Goal: Task Accomplishment & Management: Manage account settings

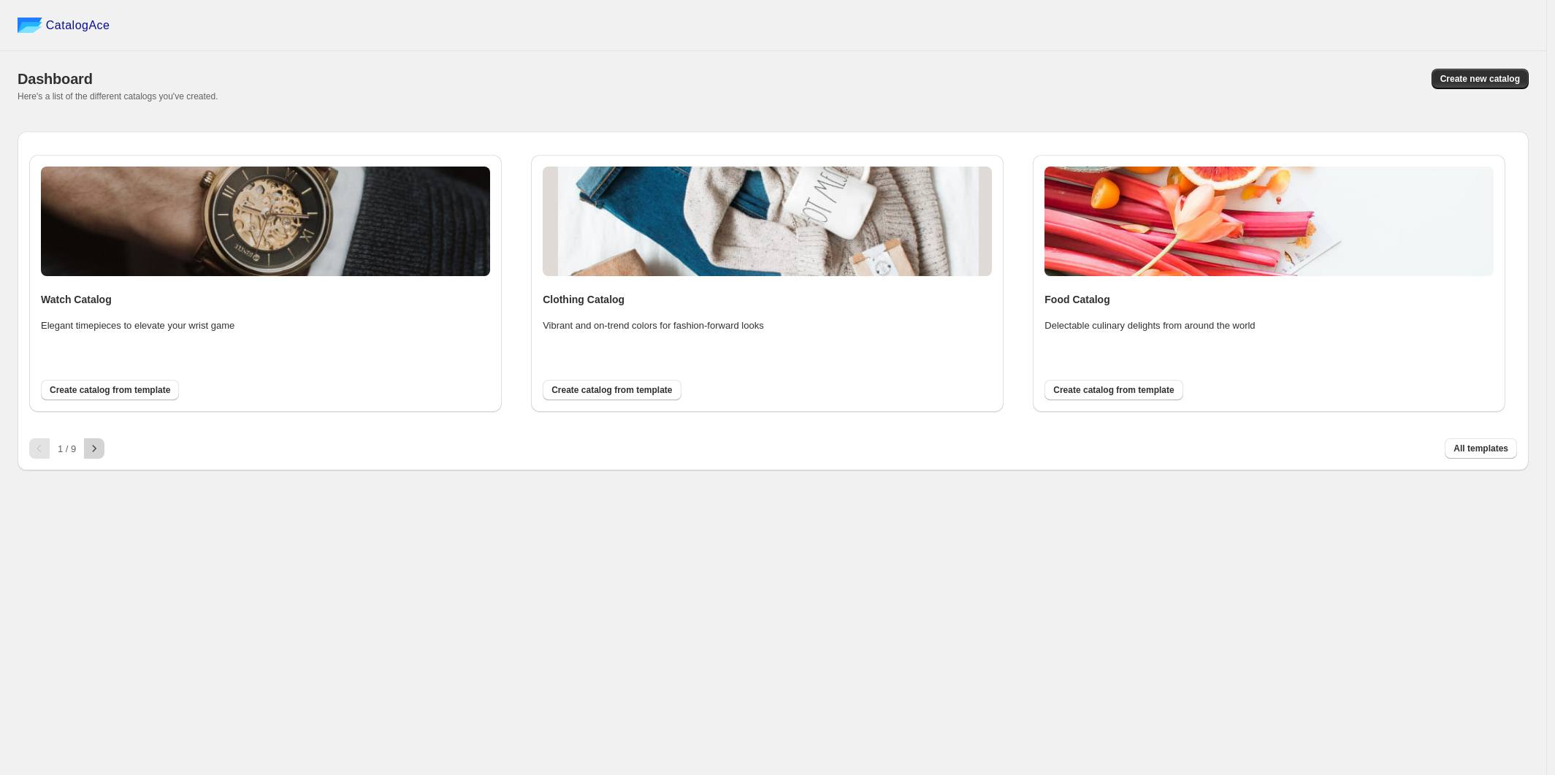
click at [91, 445] on icon "button" at bounding box center [94, 448] width 15 height 15
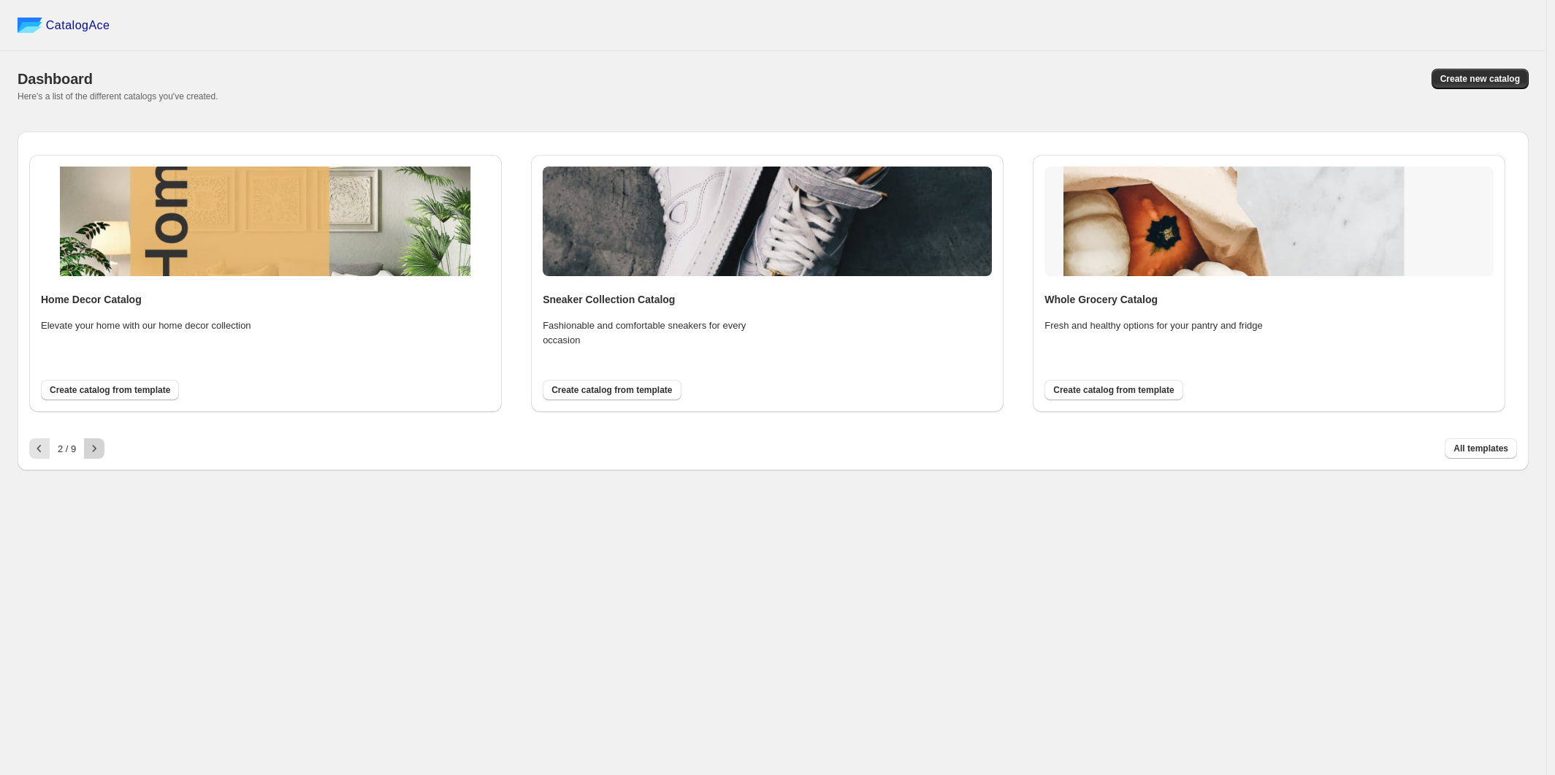
click at [94, 454] on icon "button" at bounding box center [94, 448] width 15 height 15
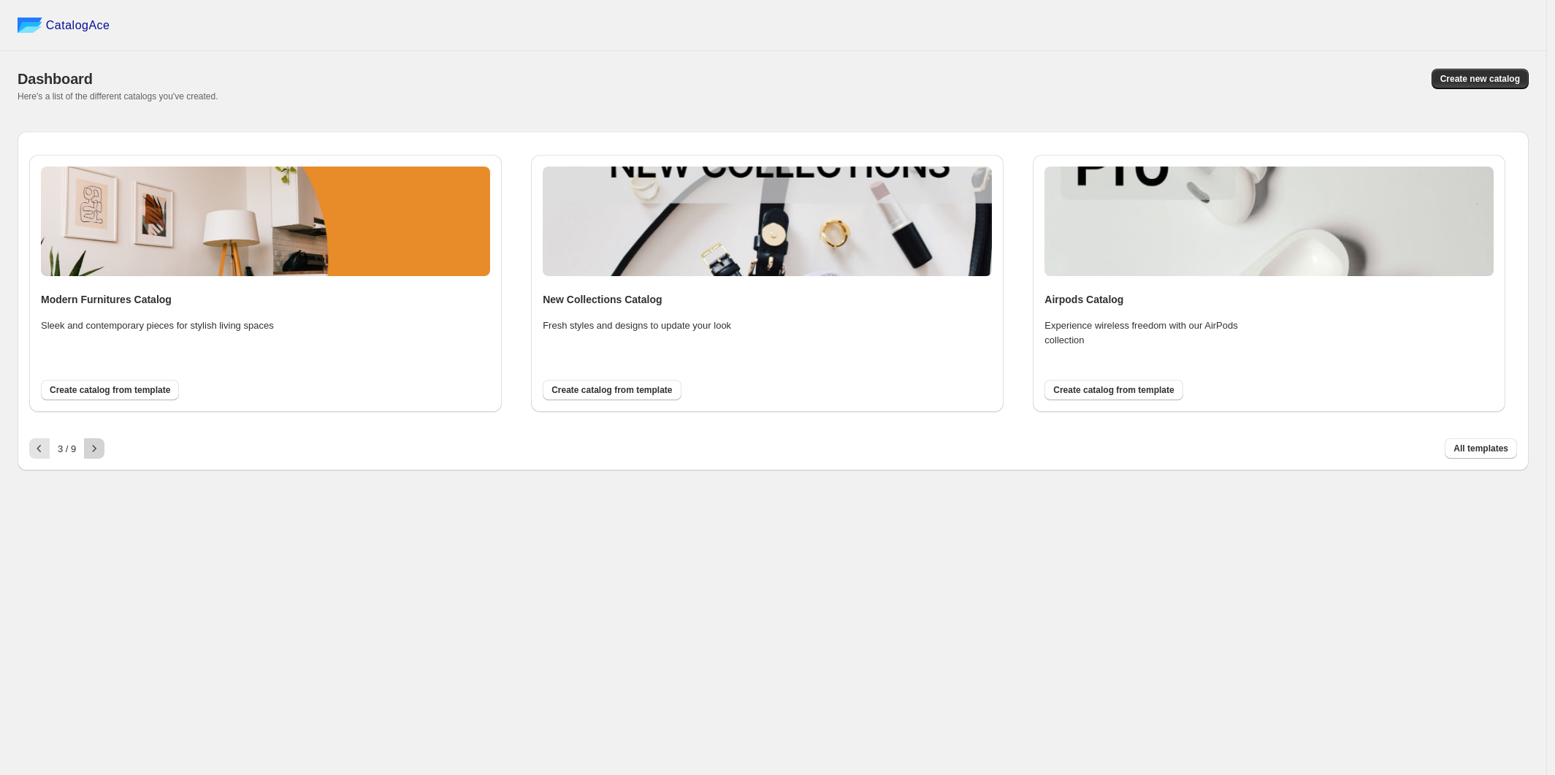
click at [94, 454] on icon "button" at bounding box center [94, 448] width 15 height 15
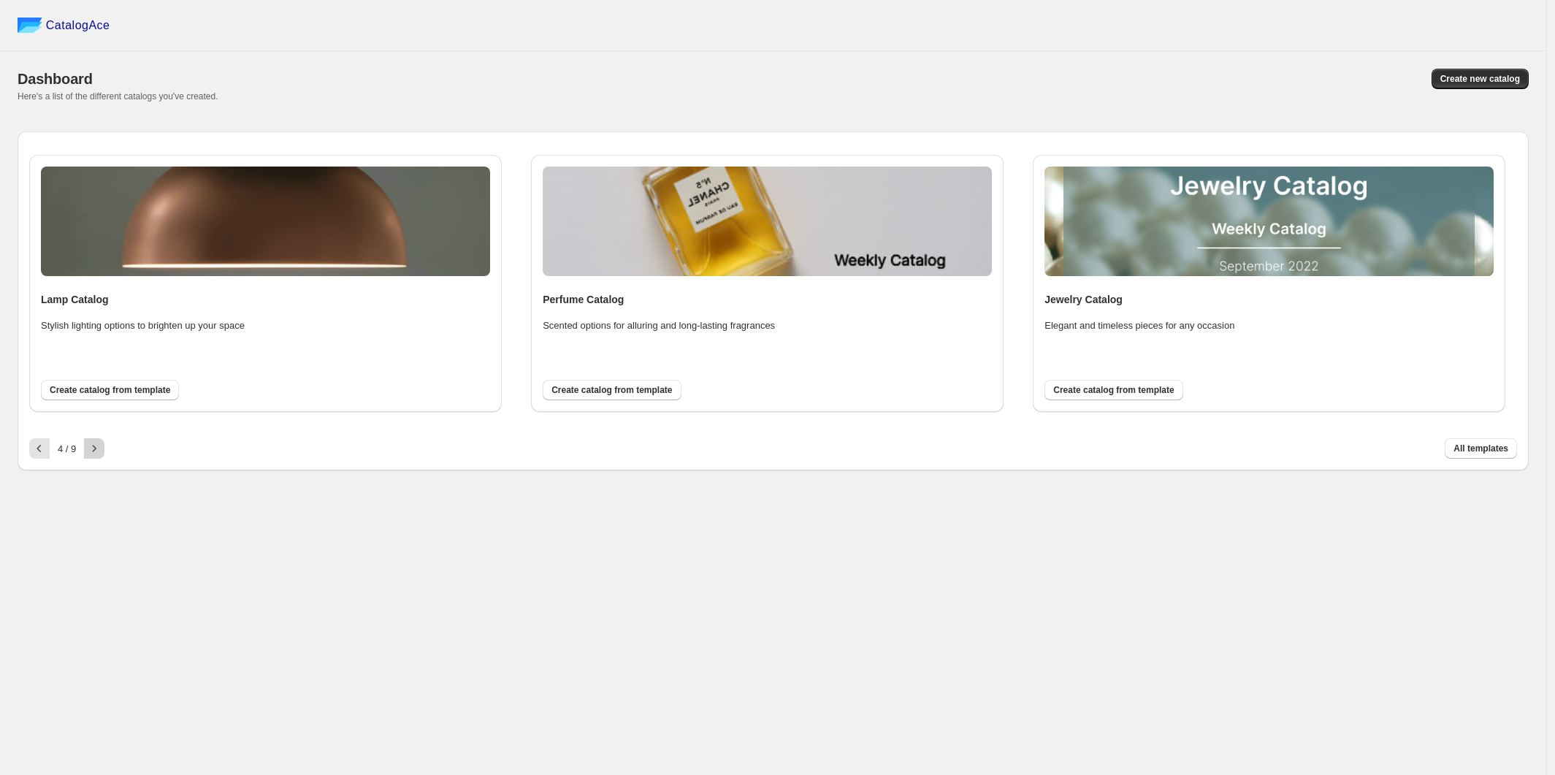
click at [94, 454] on icon "button" at bounding box center [94, 448] width 15 height 15
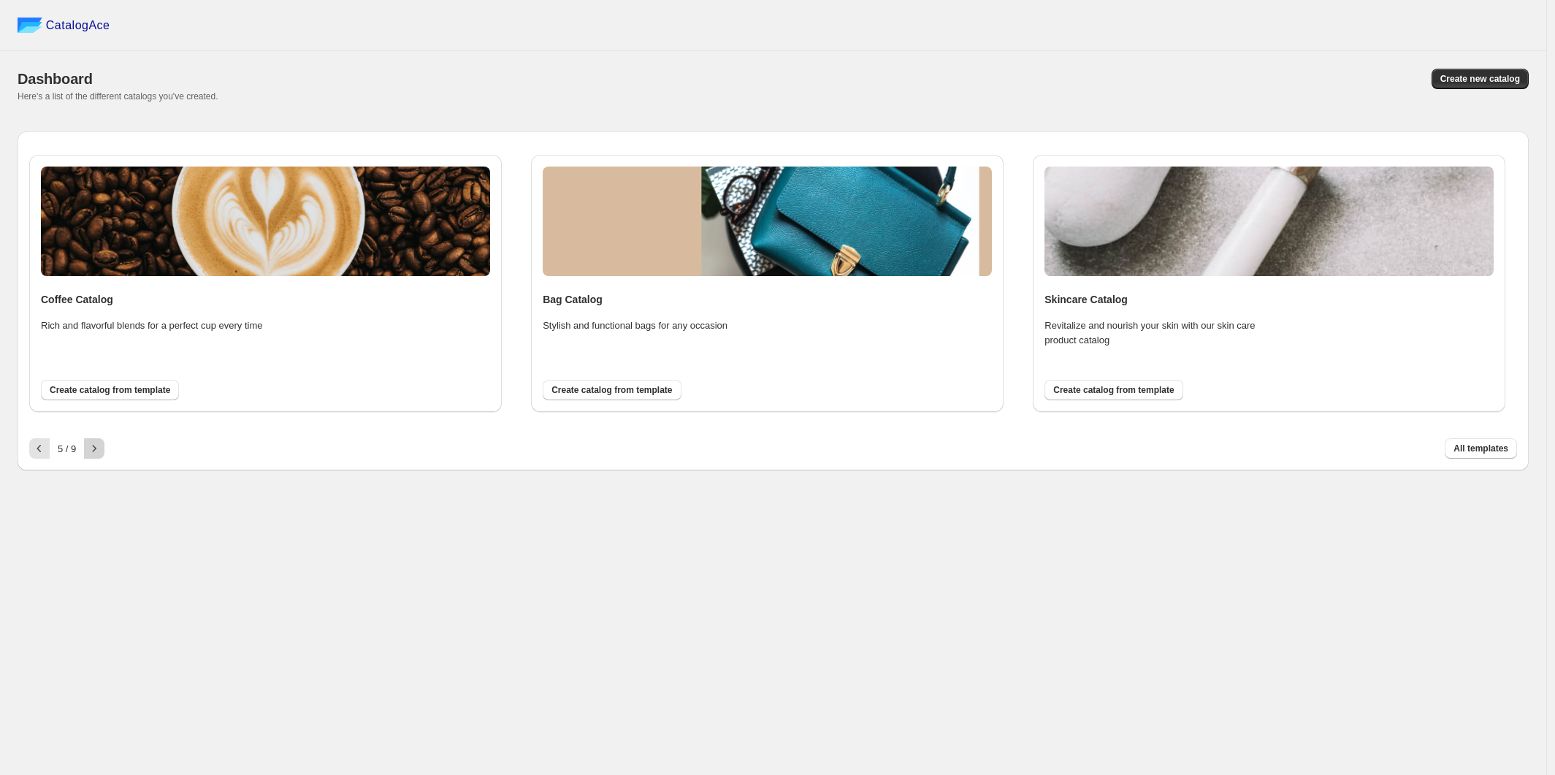
click at [94, 454] on icon "button" at bounding box center [94, 448] width 15 height 15
